Goal: Navigation & Orientation: Find specific page/section

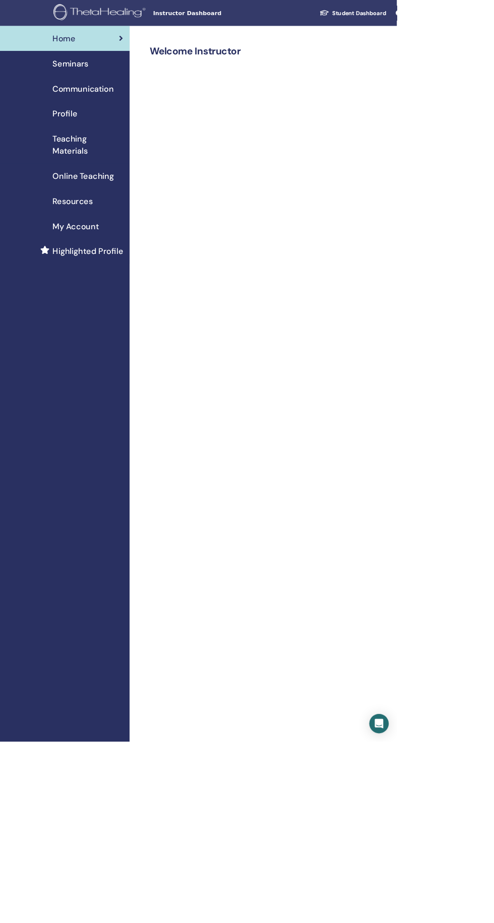
click at [1, 291] on link "My Account" at bounding box center [80, 281] width 161 height 31
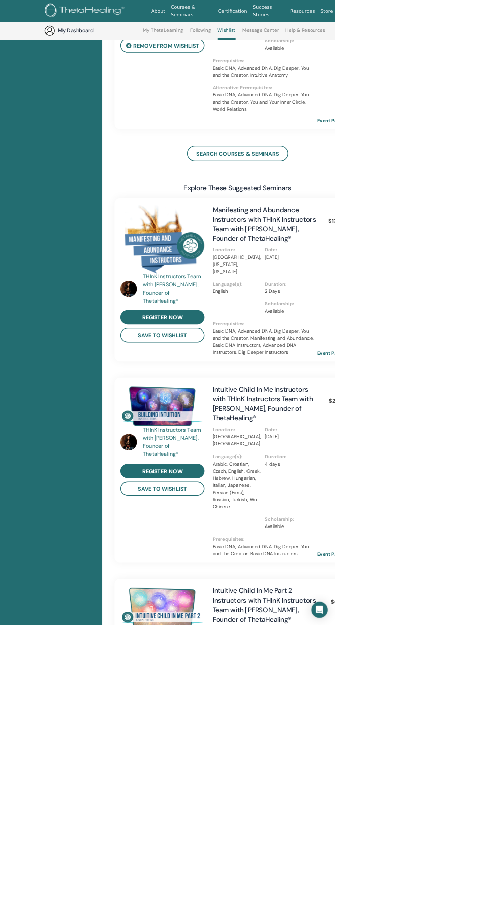
scroll to position [244, 0]
click at [294, 583] on img at bounding box center [240, 600] width 124 height 65
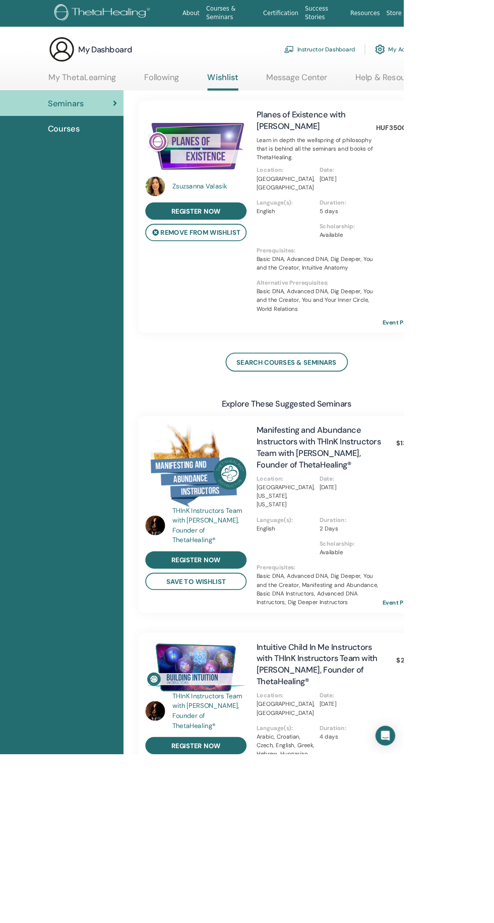
click at [230, 800] on img at bounding box center [240, 817] width 124 height 65
click at [378, 793] on link "Intuitive Child In Me Instructors with THInK Instructors Team with Vianna Stiba…" at bounding box center [388, 813] width 148 height 55
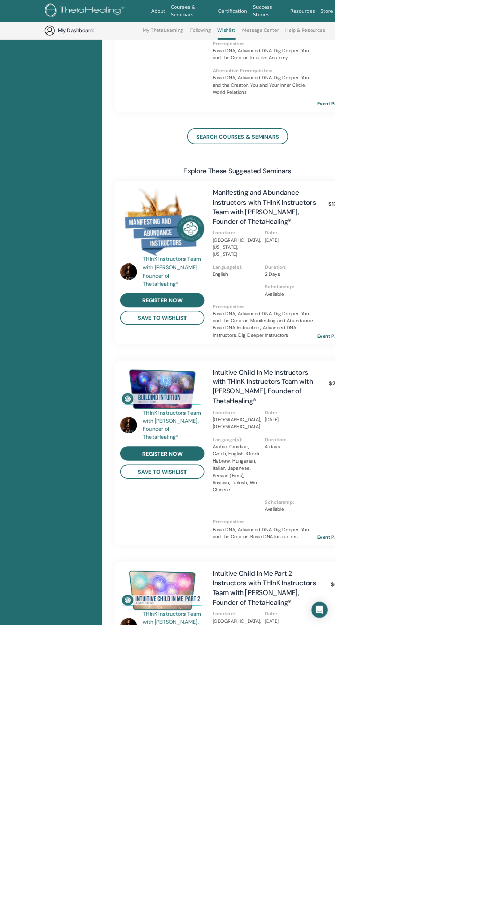
scroll to position [361, 0]
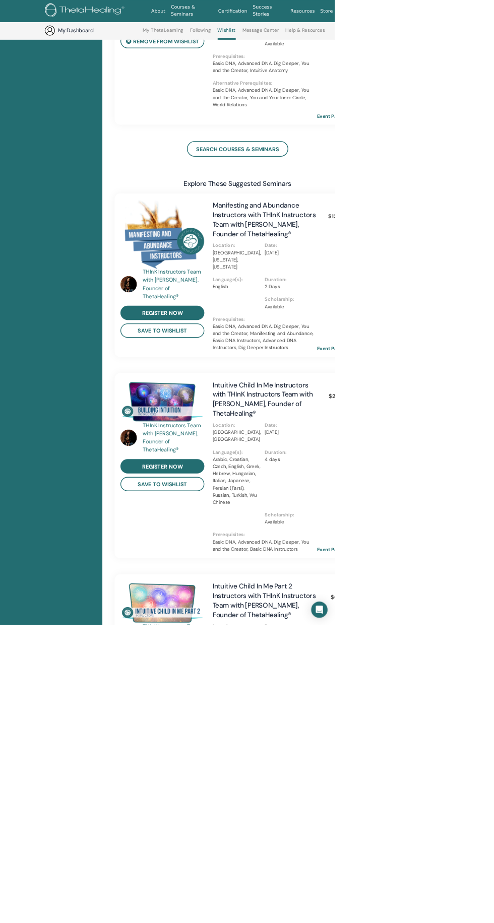
scroll to position [244, 0]
